Goal: Task Accomplishment & Management: Use online tool/utility

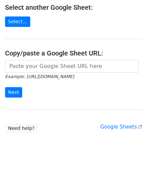
scroll to position [88, 0]
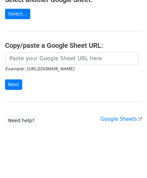
click at [30, 51] on main "Choose a Google Sheet Use one of the options below... Use a recent Google Sheet…" at bounding box center [73, 21] width 147 height 209
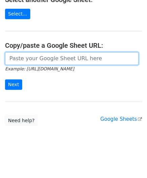
click at [30, 55] on input "url" at bounding box center [72, 58] width 134 height 13
paste input "https://docs.google.com/spreadsheets/d/1vx3TS-I-lM7sgjWWax71a0FdPogC_9FInaslQ76…"
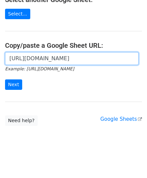
scroll to position [0, 141]
type input "https://docs.google.com/spreadsheets/d/1vx3TS-I-lM7sgjWWax71a0FdPogC_9FInaslQ76…"
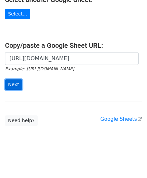
click at [15, 84] on input "Next" at bounding box center [13, 85] width 17 height 10
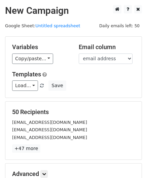
scroll to position [82, 0]
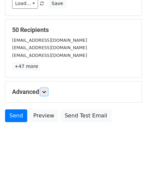
drag, startPoint x: 44, startPoint y: 93, endPoint x: 47, endPoint y: 95, distance: 3.8
click at [44, 93] on link at bounding box center [43, 91] width 7 height 7
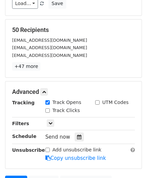
click at [80, 138] on div "Send now" at bounding box center [85, 137] width 79 height 9
click at [78, 135] on icon at bounding box center [79, 137] width 4 height 5
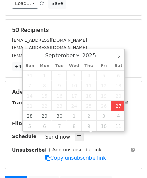
type input "[DATE] 14:40"
type input "02"
type input "40"
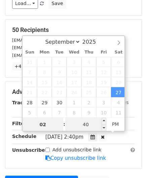
paste input "5"
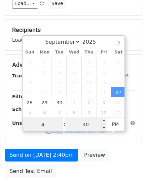
type input "5"
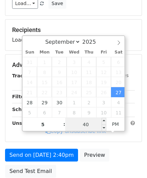
type input "[DATE] 17:40"
type input "05"
click at [87, 126] on input "40" at bounding box center [85, 124] width 41 height 13
type input "00"
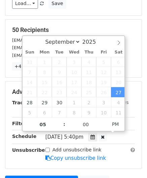
type input "[DATE] 17:00"
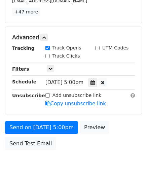
scroll to position [164, 0]
